Goal: Information Seeking & Learning: Understand process/instructions

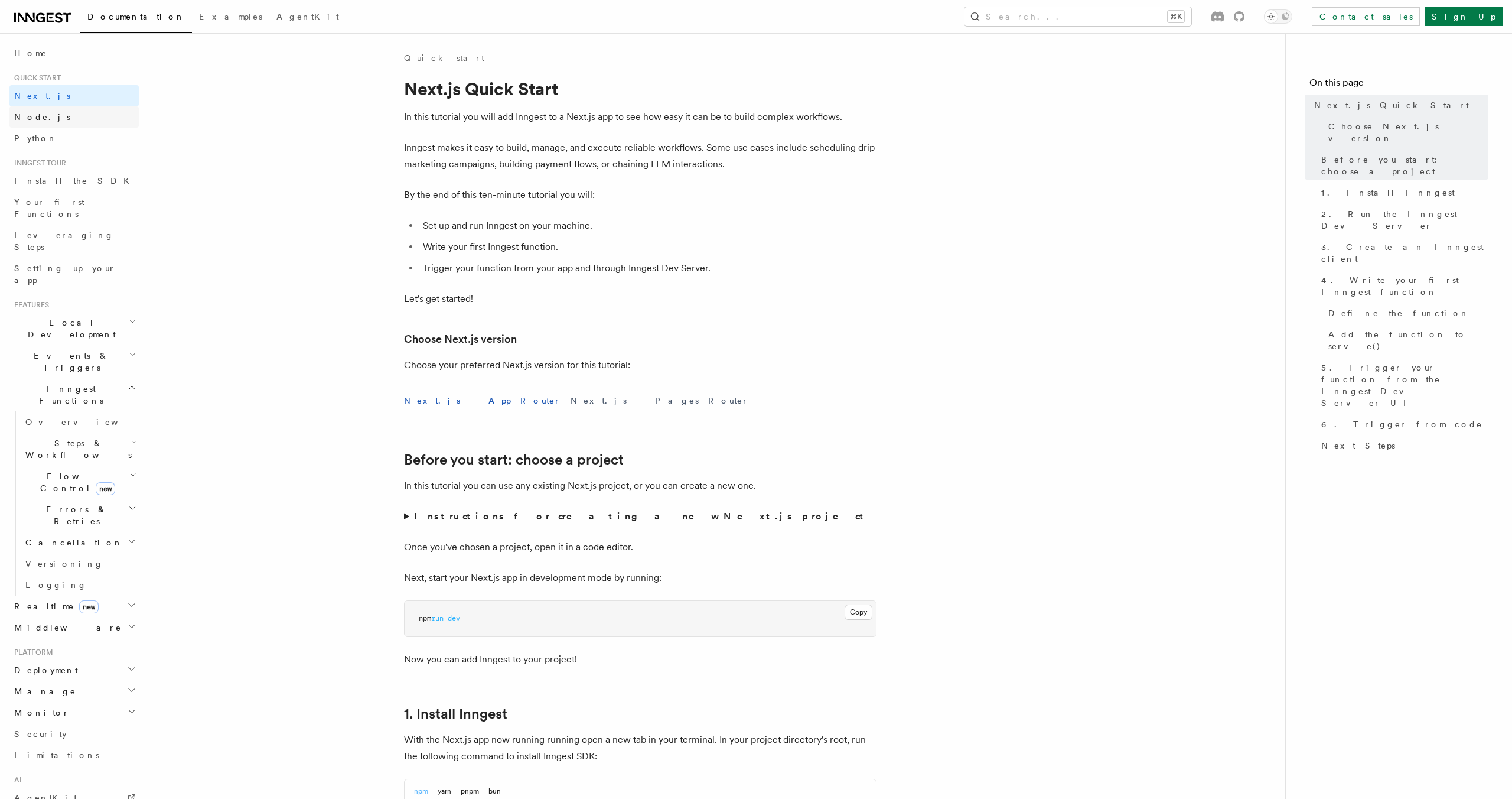
click at [65, 122] on link "Node.js" at bounding box center [74, 117] width 130 height 22
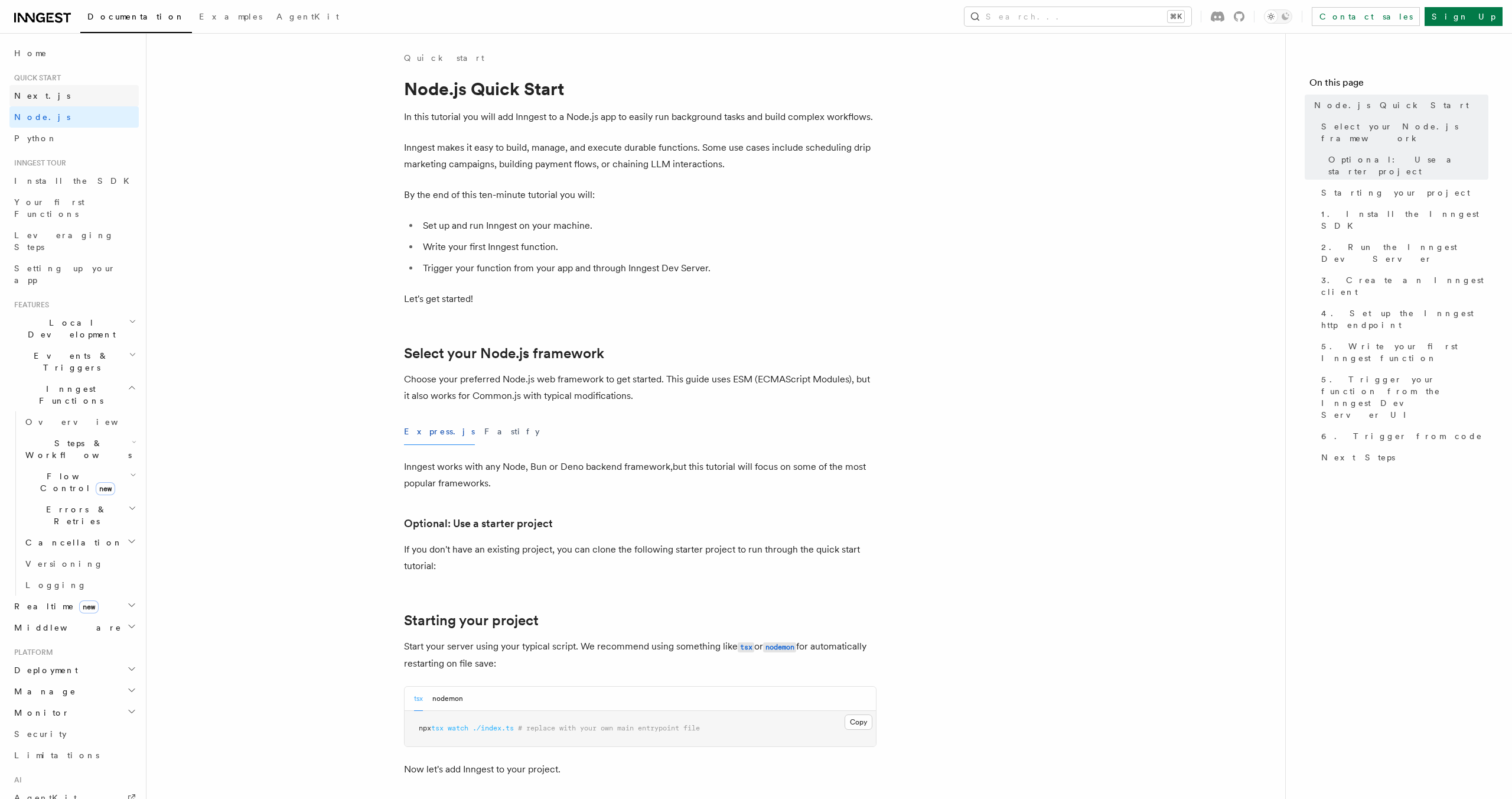
click at [86, 95] on link "Next.js" at bounding box center [74, 95] width 130 height 22
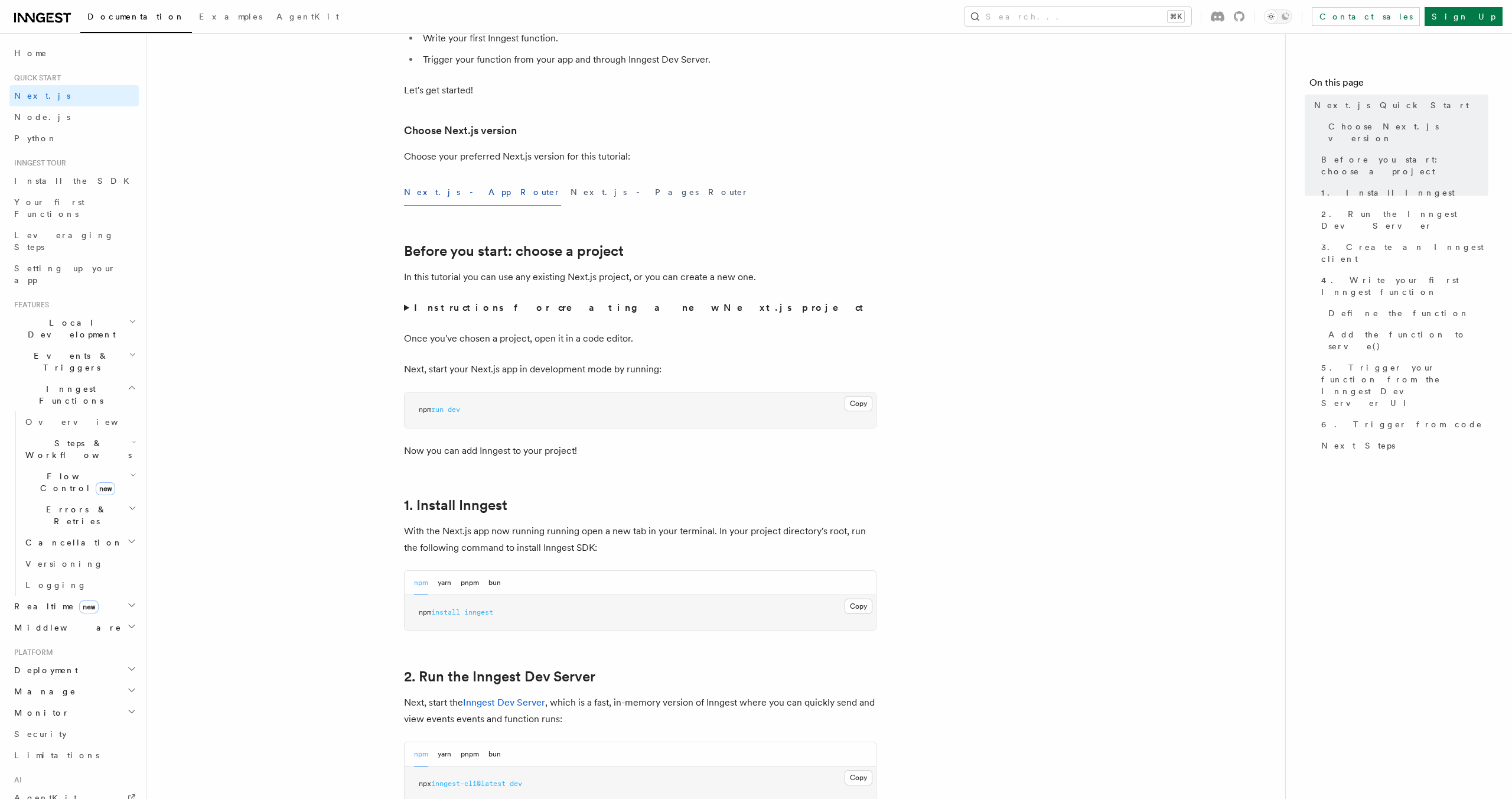
scroll to position [235, 0]
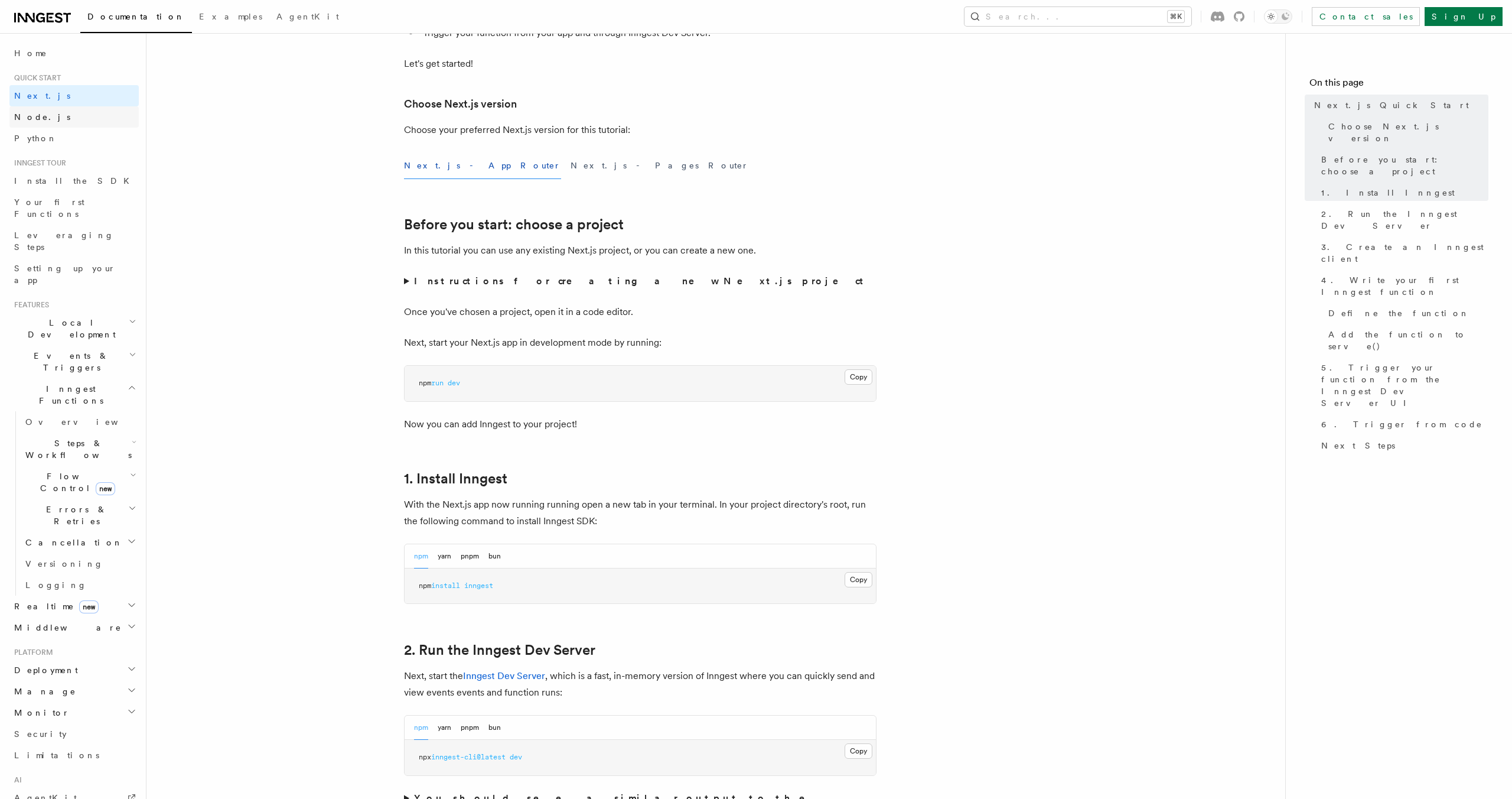
click at [52, 115] on link "Node.js" at bounding box center [74, 117] width 130 height 22
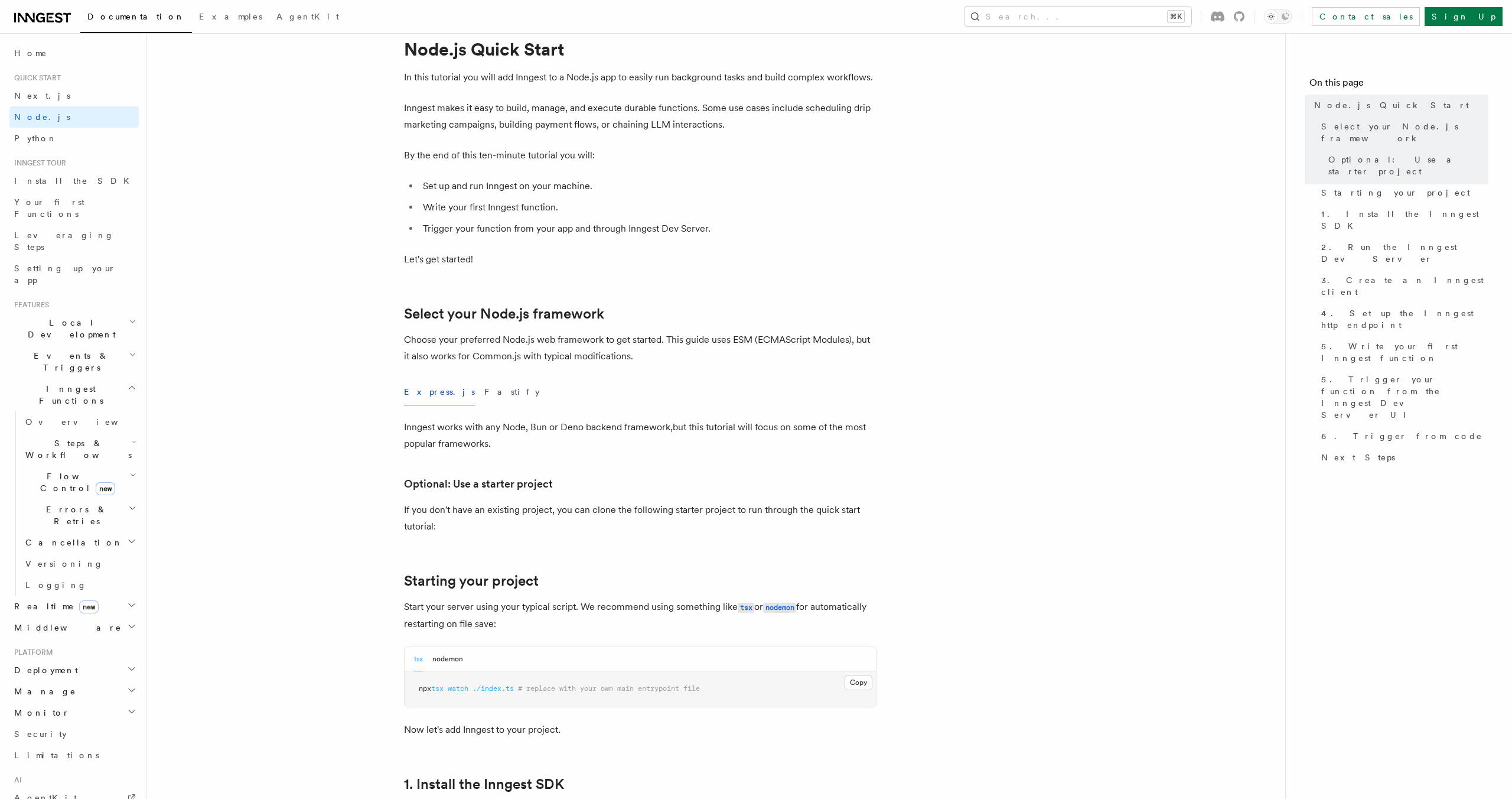
scroll to position [47, 0]
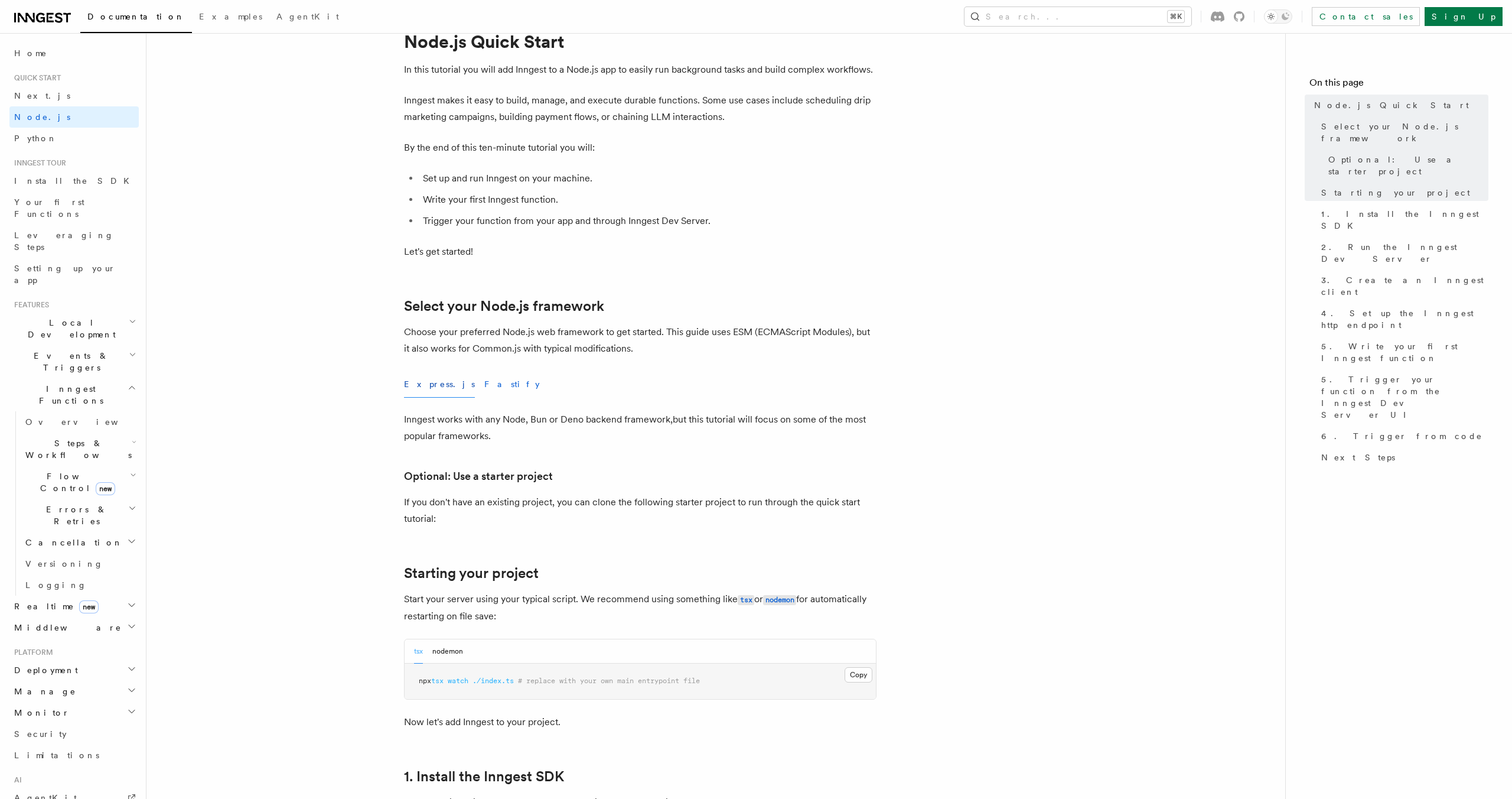
click at [484, 385] on button "Fastify" at bounding box center [512, 384] width 55 height 26
click at [411, 384] on button "Express.js" at bounding box center [439, 384] width 71 height 26
click at [479, 385] on div "Express.js Fastify" at bounding box center [640, 384] width 472 height 26
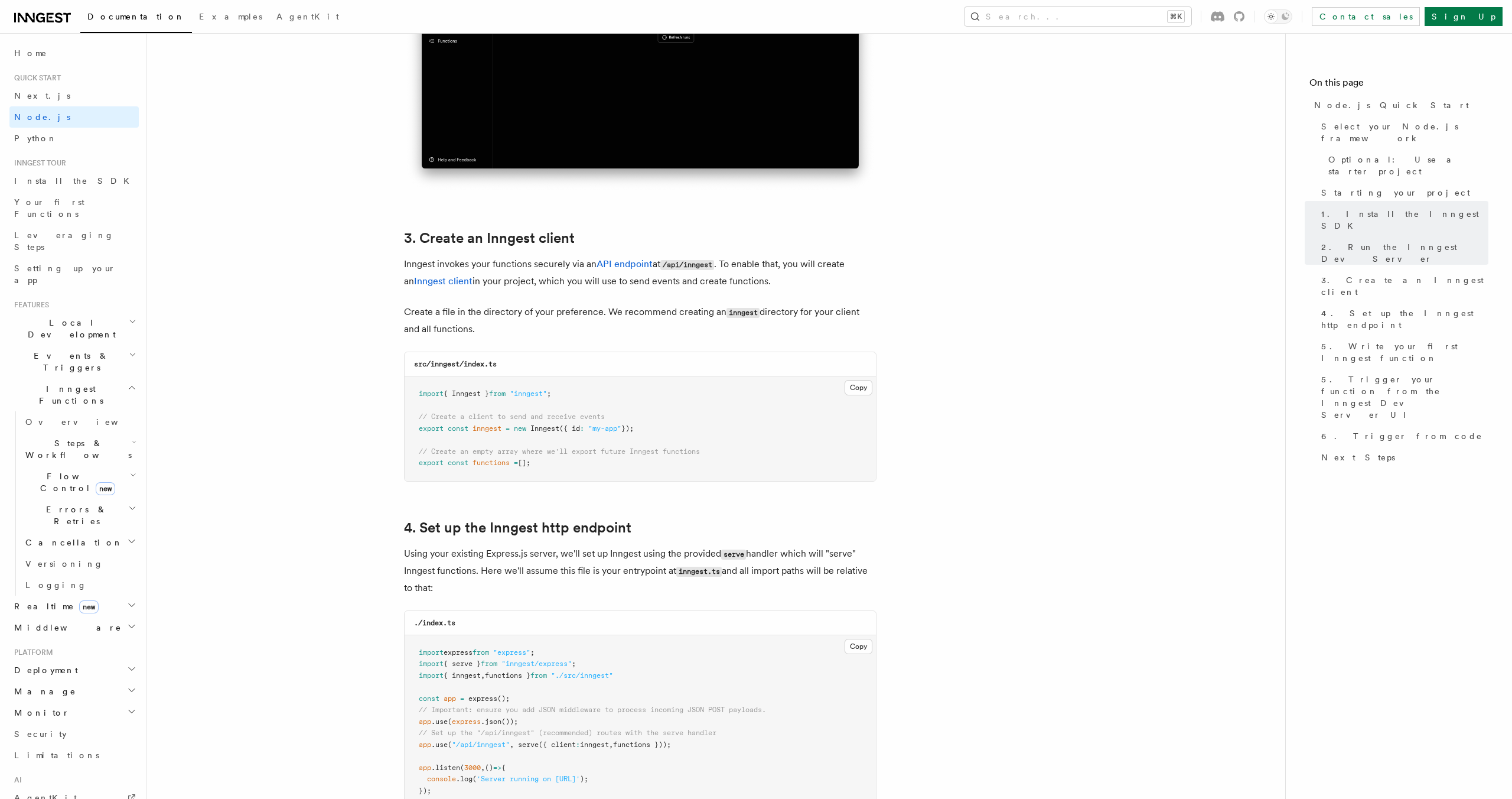
scroll to position [1323, 0]
click at [856, 387] on button "Copy Copied" at bounding box center [858, 388] width 28 height 15
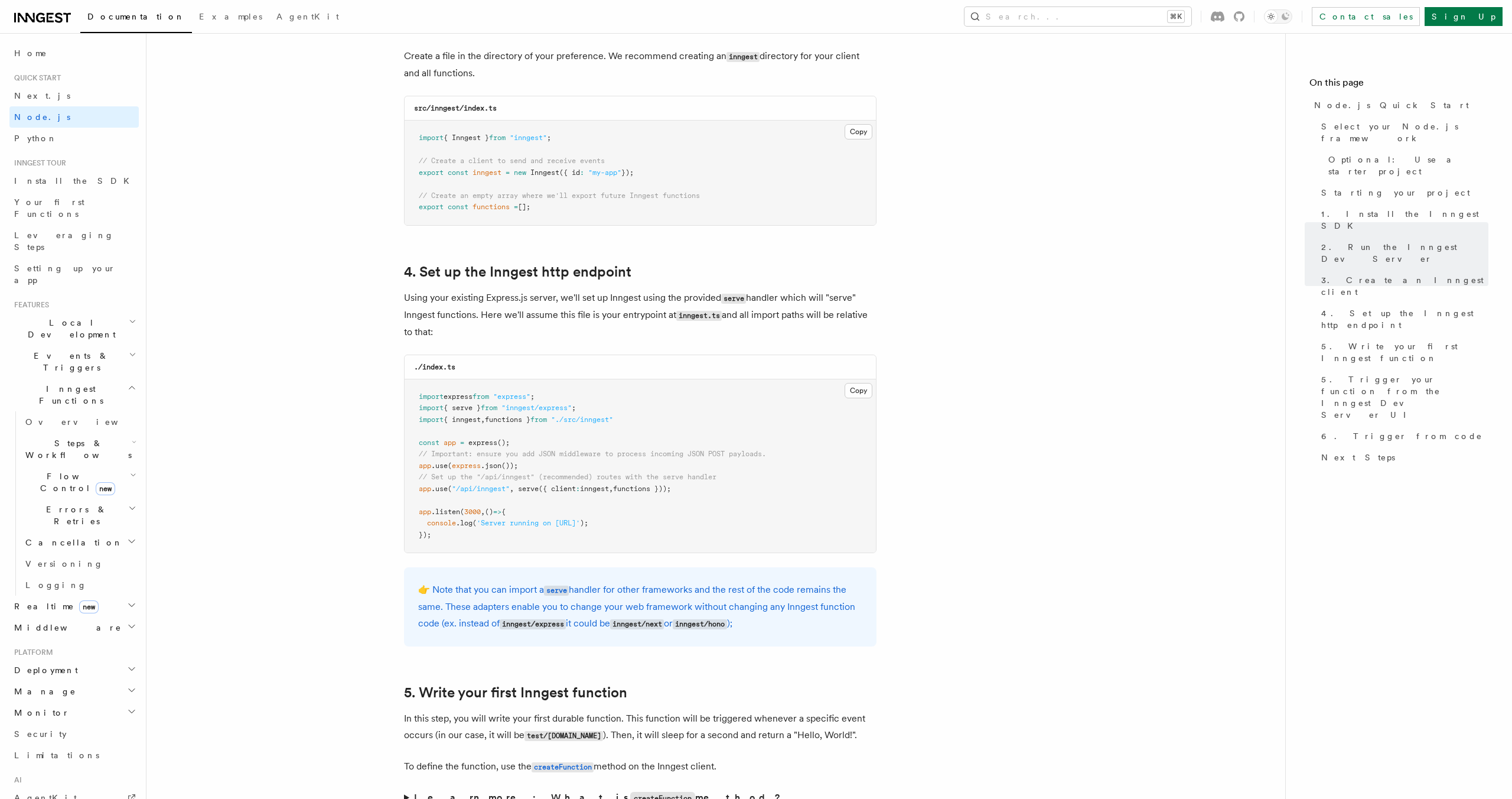
scroll to position [1583, 0]
click at [560, 406] on span ""inngest/express"" at bounding box center [536, 404] width 70 height 8
click at [536, 406] on span ""inngest/express"" at bounding box center [536, 404] width 70 height 8
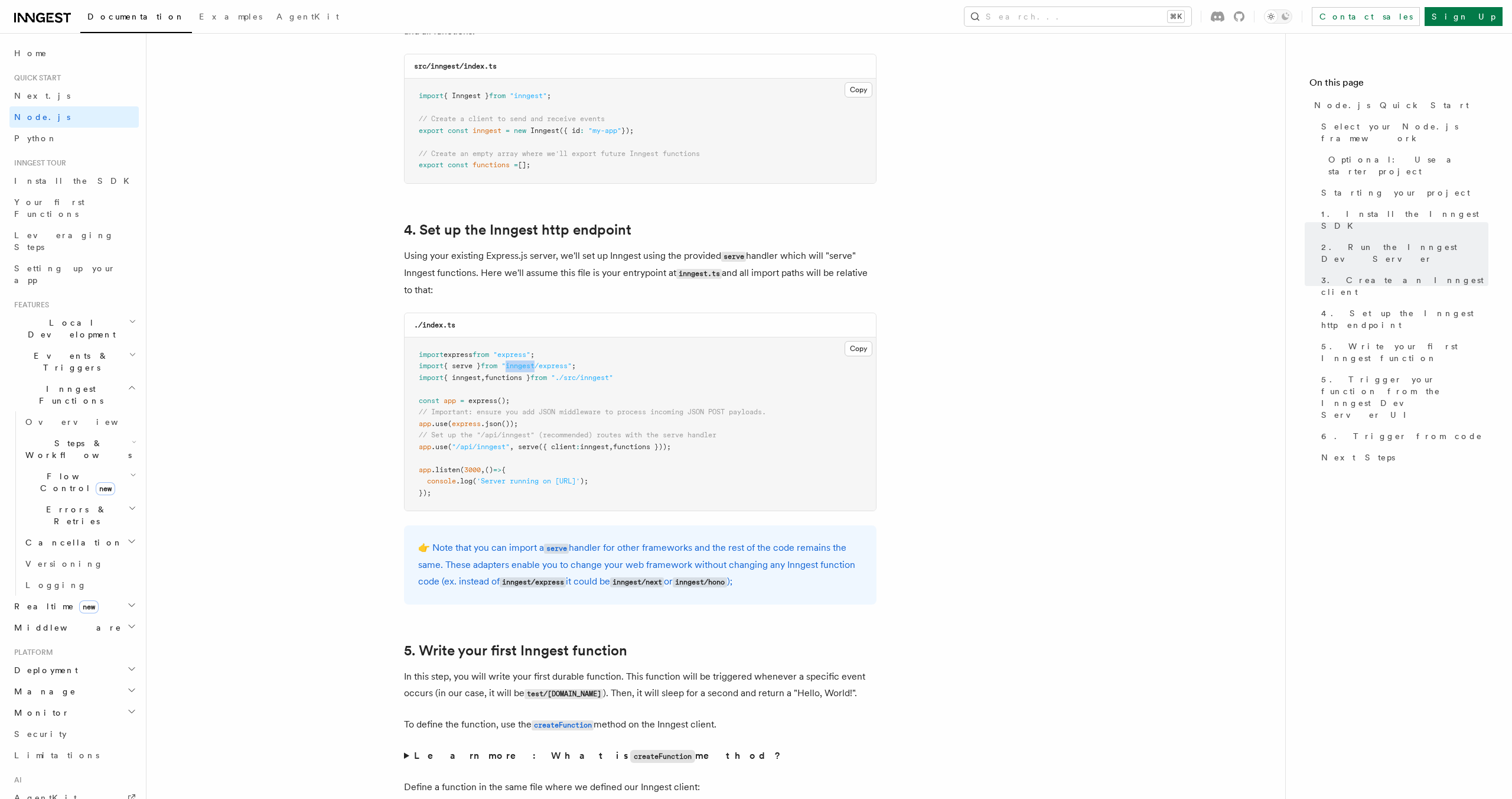
scroll to position [1616, 0]
